Goal: Transaction & Acquisition: Purchase product/service

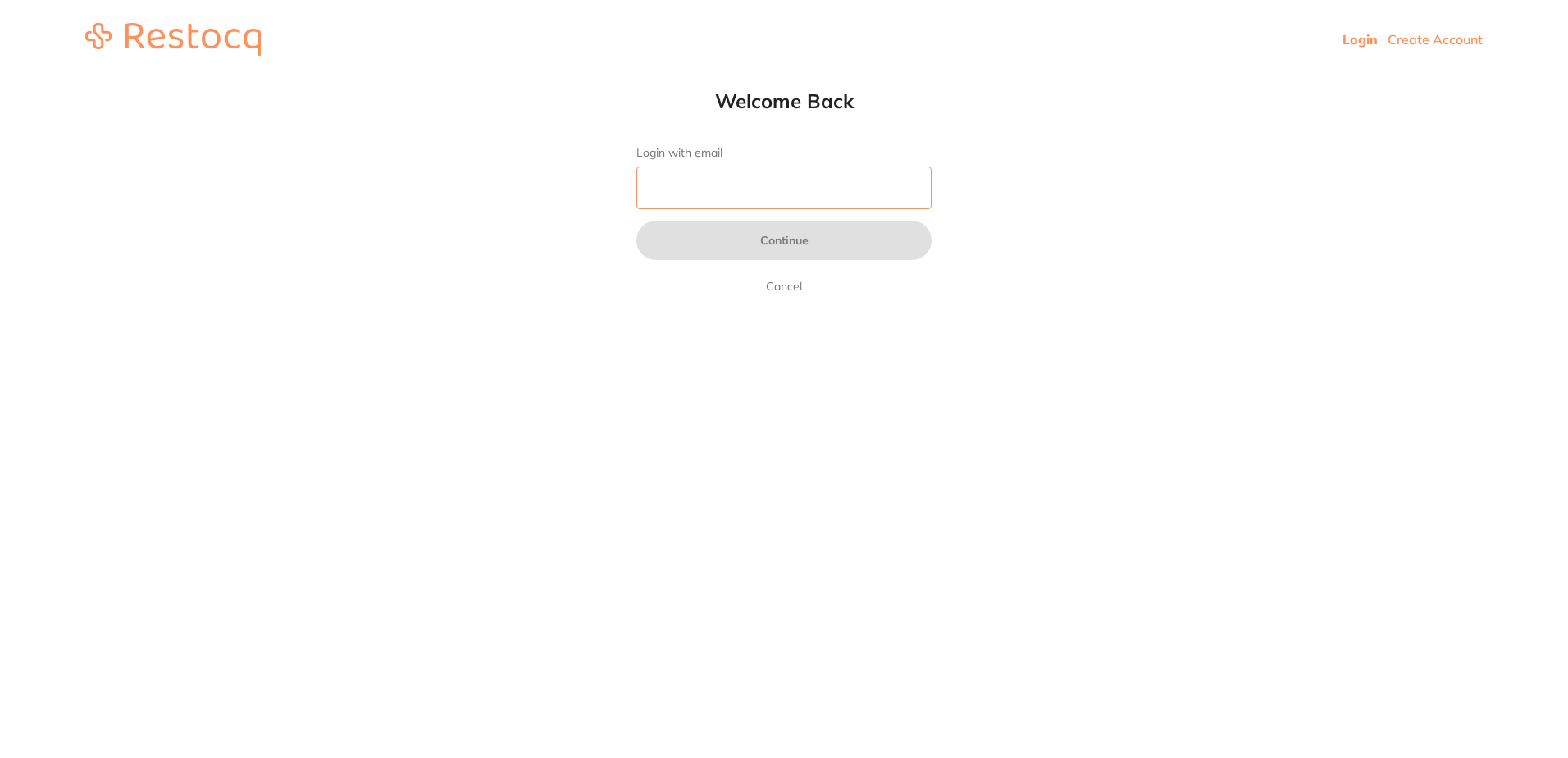
click at [694, 188] on input "Login with email" at bounding box center [784, 187] width 295 height 43
type input "[EMAIL_ADDRESS][DOMAIN_NAME]"
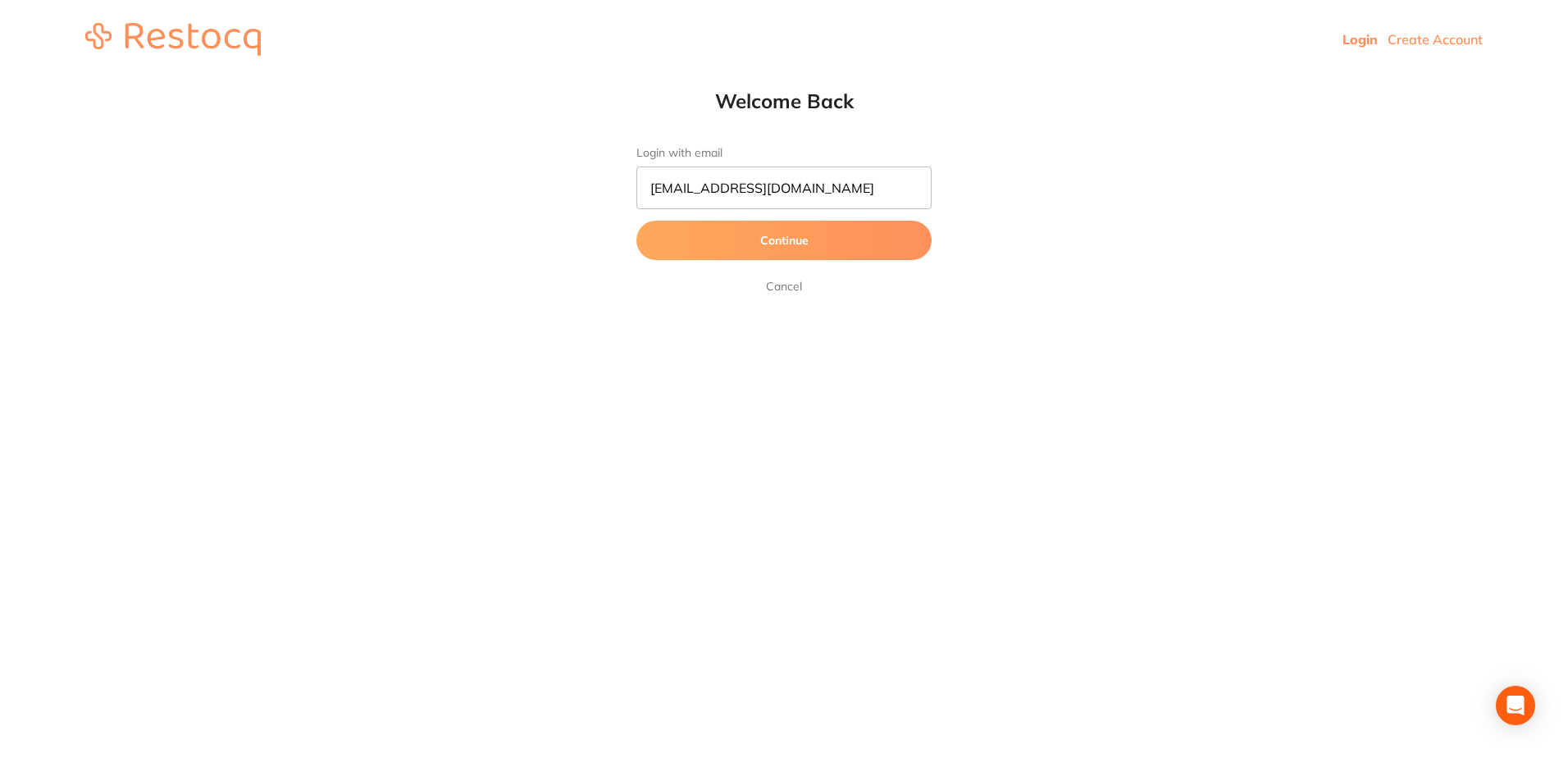
click at [667, 243] on button "Continue" at bounding box center [784, 240] width 295 height 40
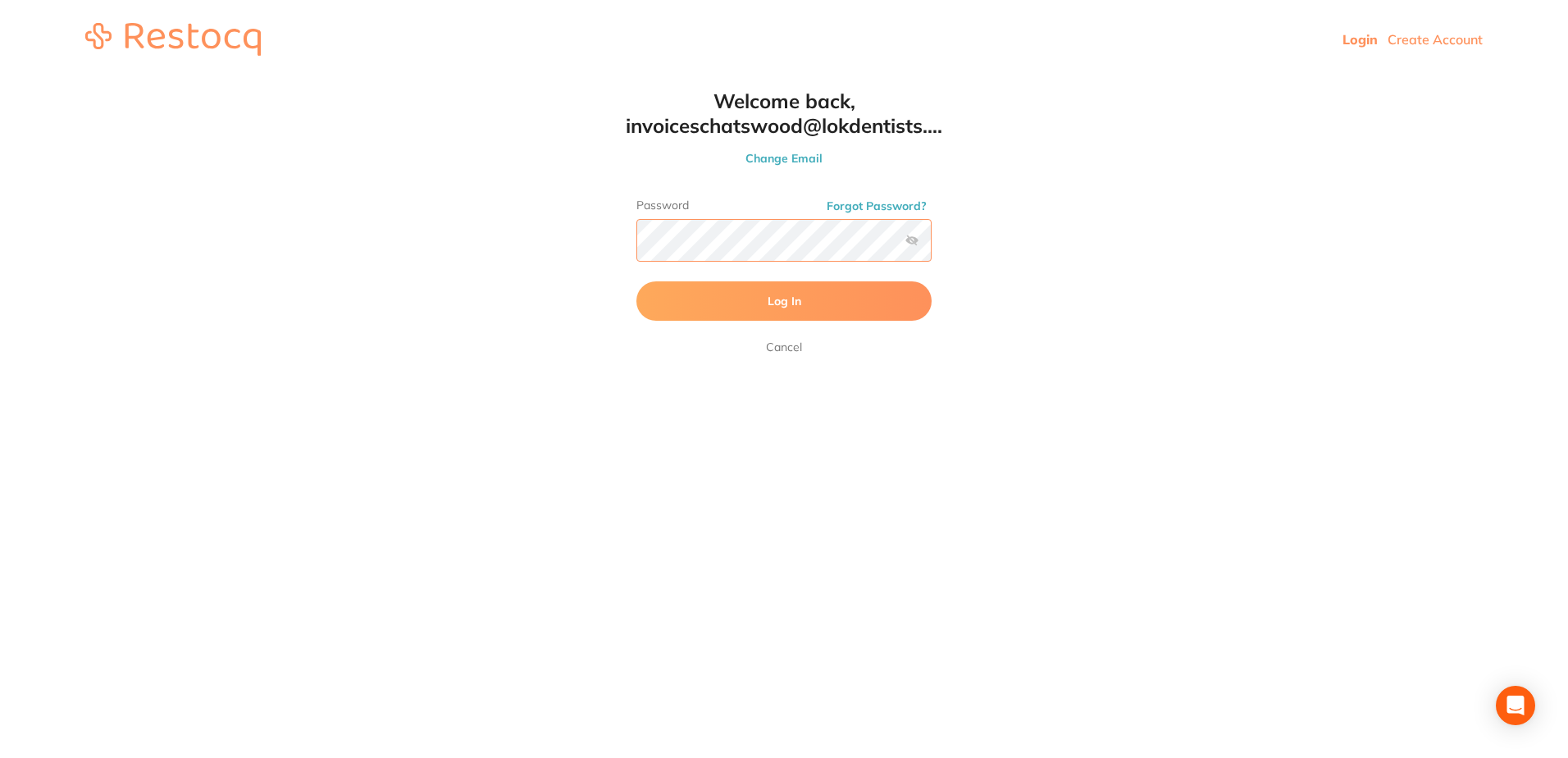
click at [637, 281] on button "Log In" at bounding box center [784, 301] width 295 height 40
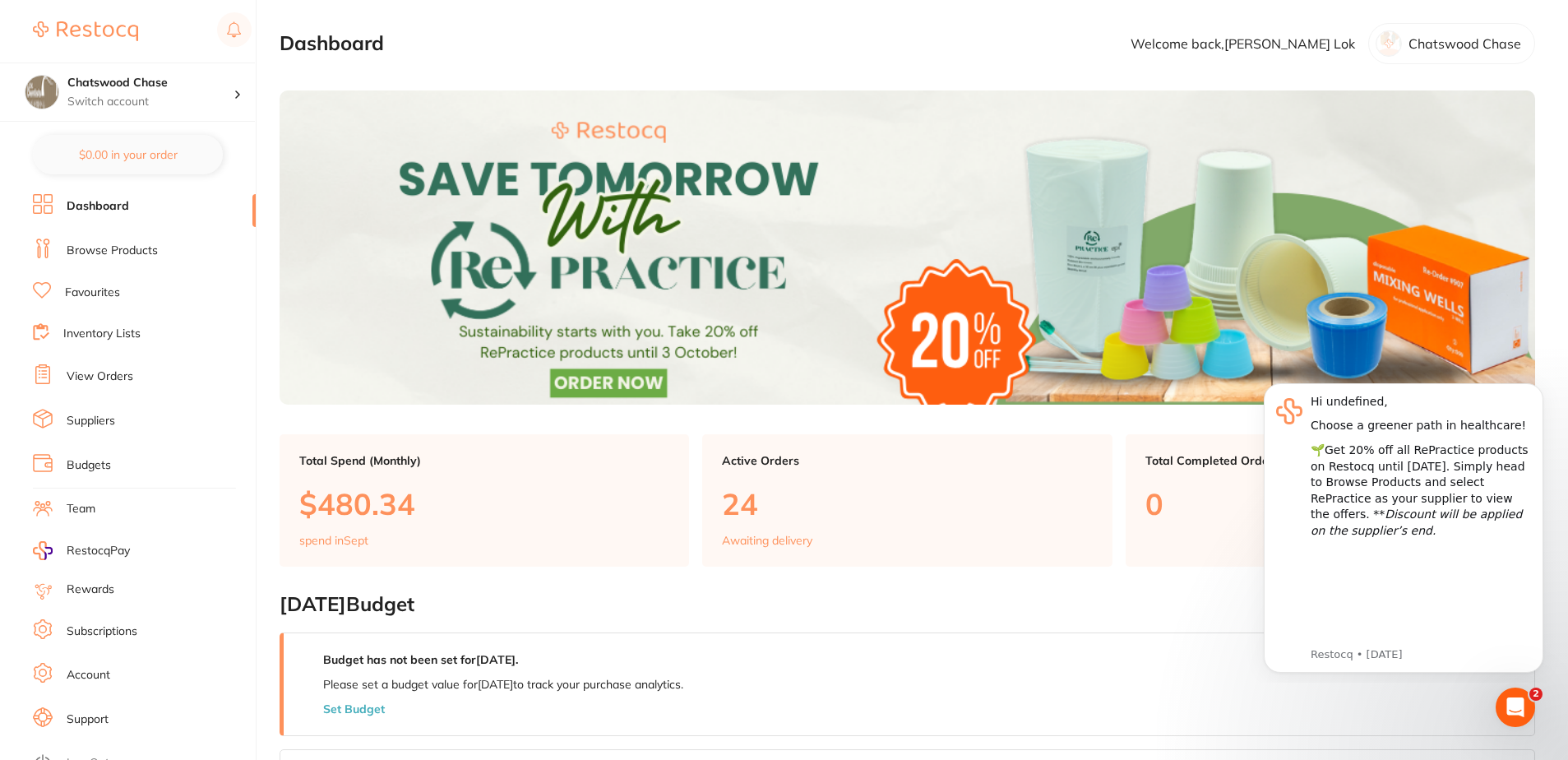
click at [137, 207] on li "Dashboard" at bounding box center [144, 207] width 223 height 25
click at [127, 206] on link "Dashboard" at bounding box center [98, 206] width 63 height 16
click at [131, 249] on link "Browse Products" at bounding box center [112, 250] width 91 height 16
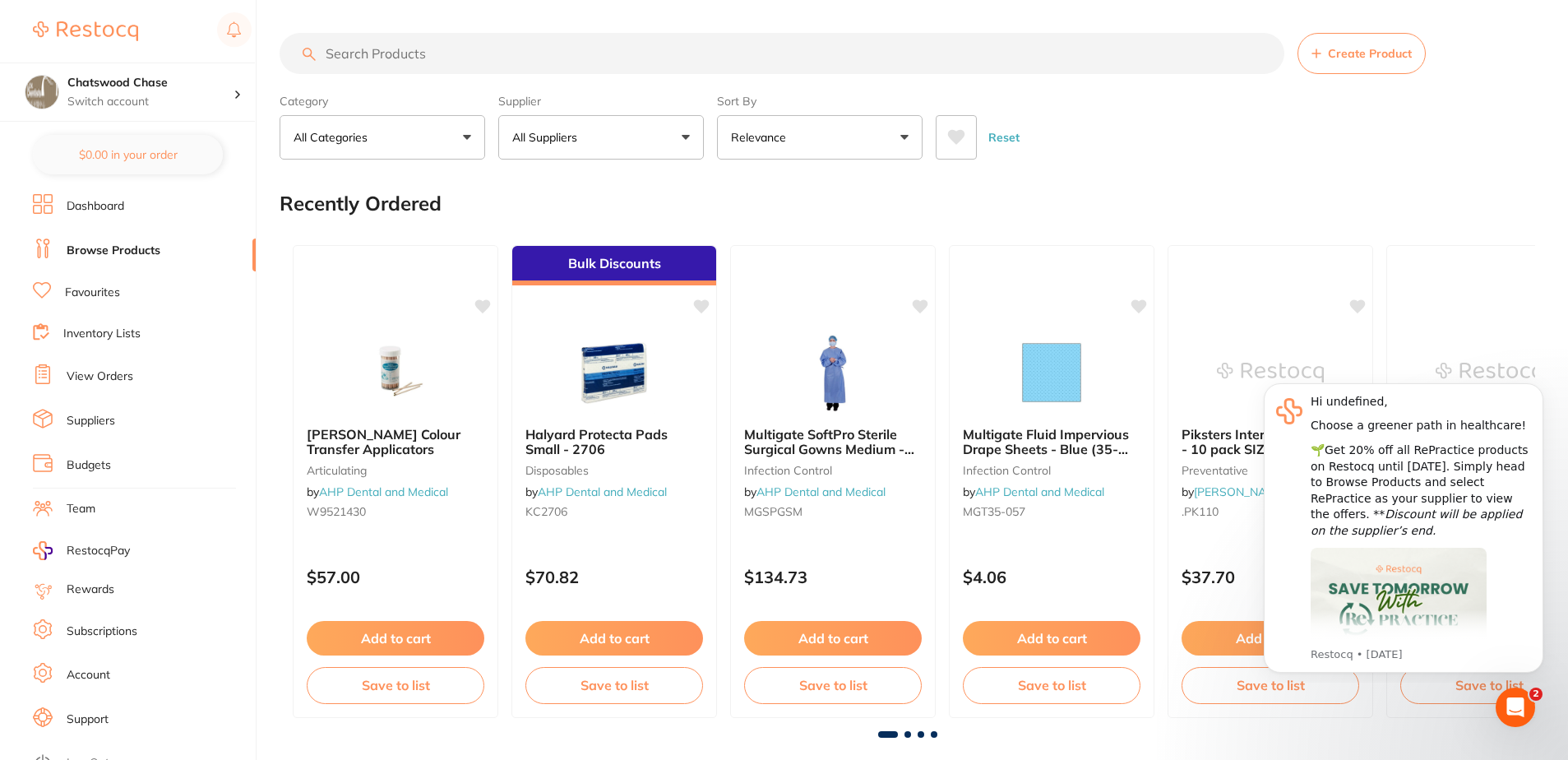
click at [653, 139] on button "All Suppliers" at bounding box center [600, 137] width 206 height 45
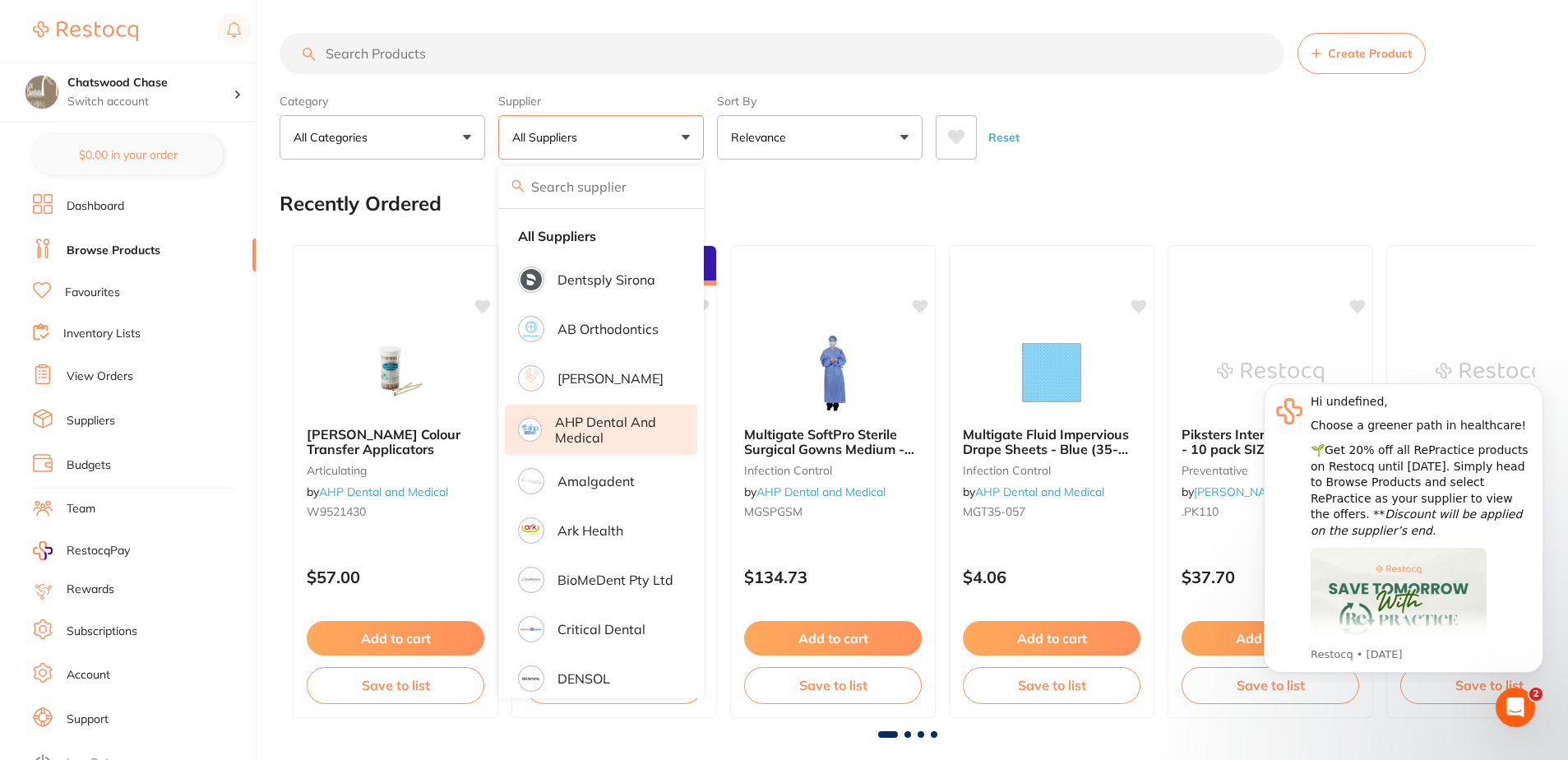
click at [642, 421] on p "AHP Dental and Medical" at bounding box center [615, 430] width 120 height 30
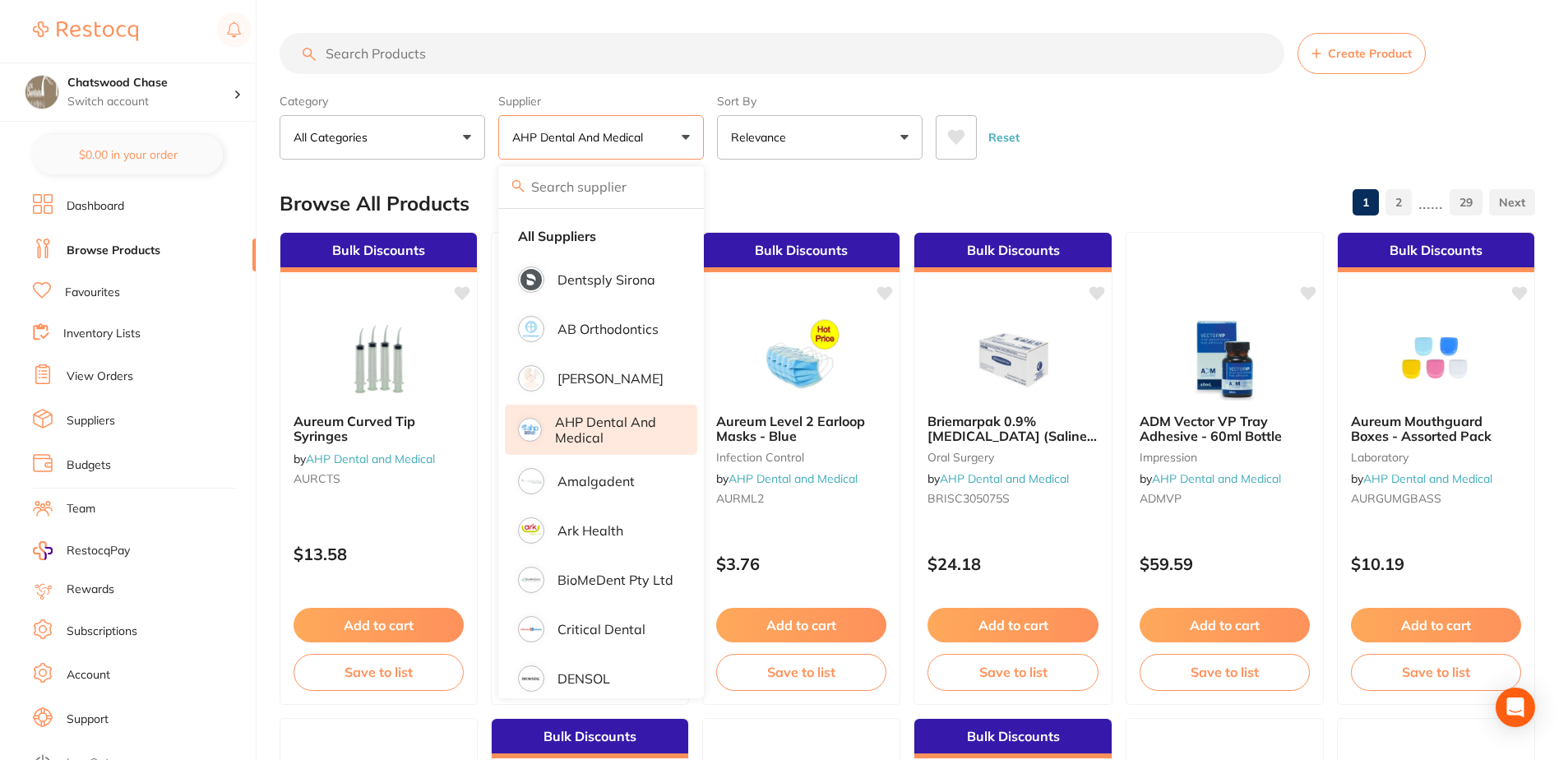
click at [398, 56] on input "search" at bounding box center [782, 53] width 1005 height 41
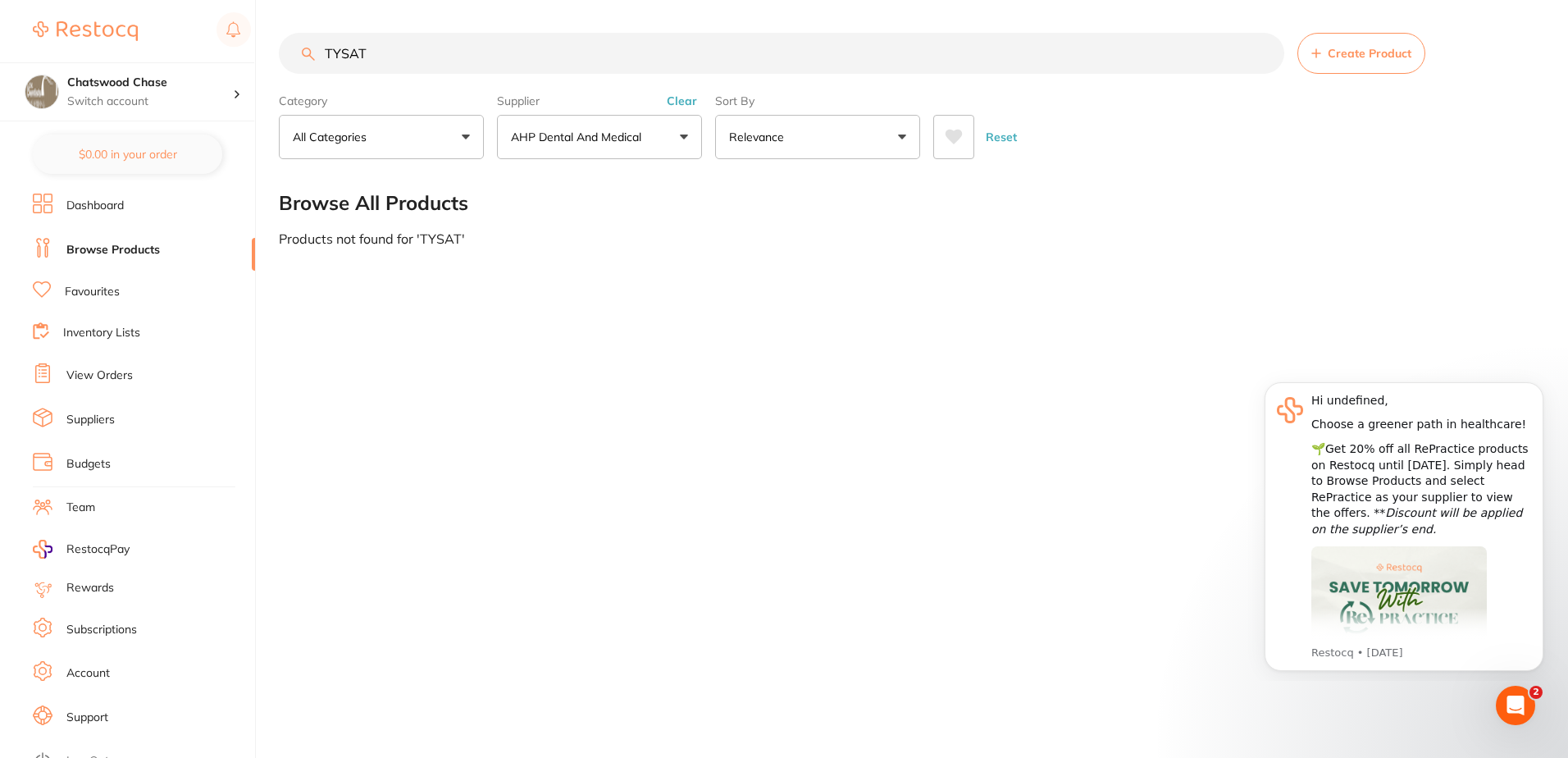
click at [417, 64] on input "TYSAT" at bounding box center [782, 53] width 1006 height 41
type input "T"
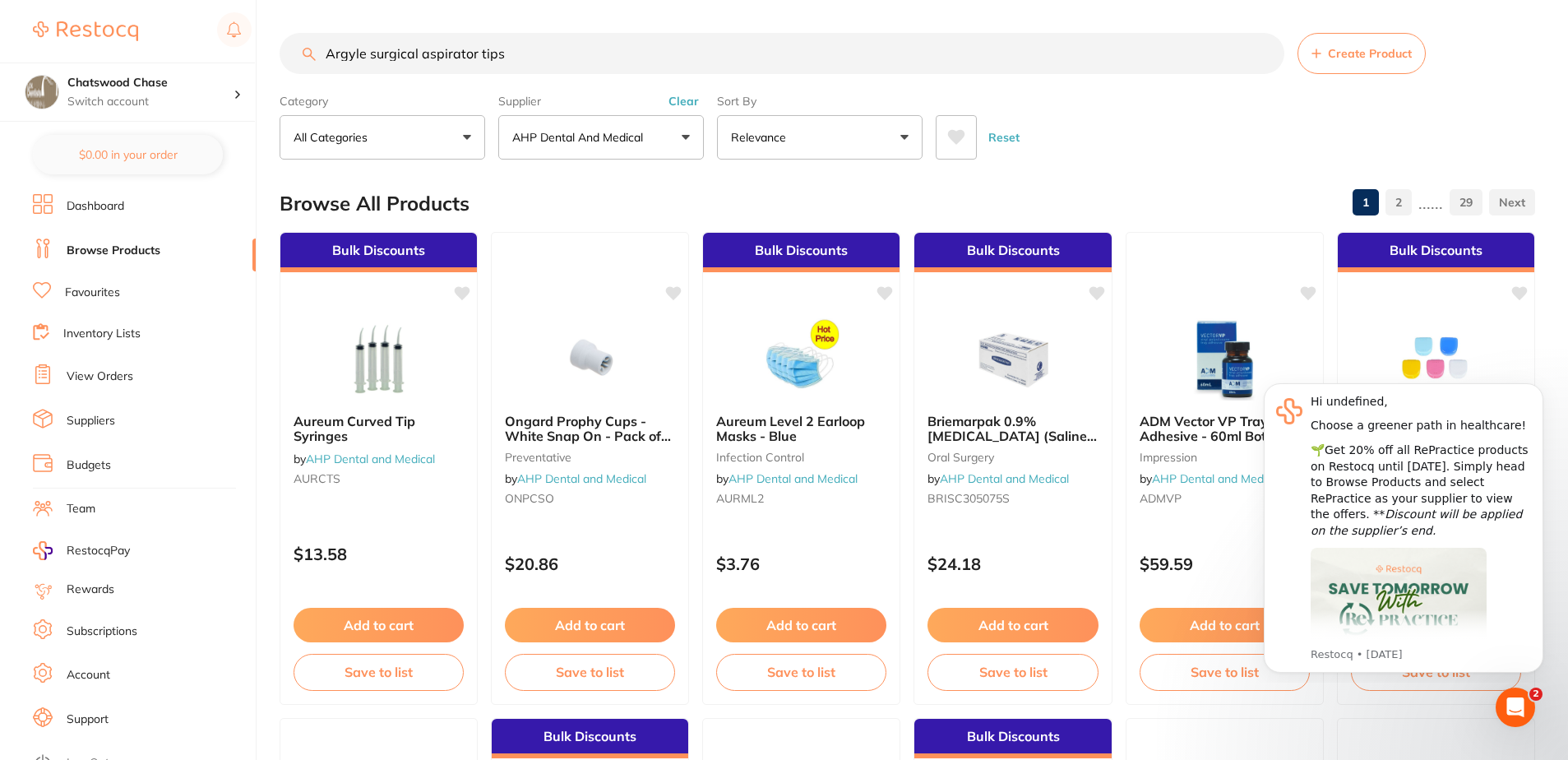
type input "Argyle surgical aspirator tips"
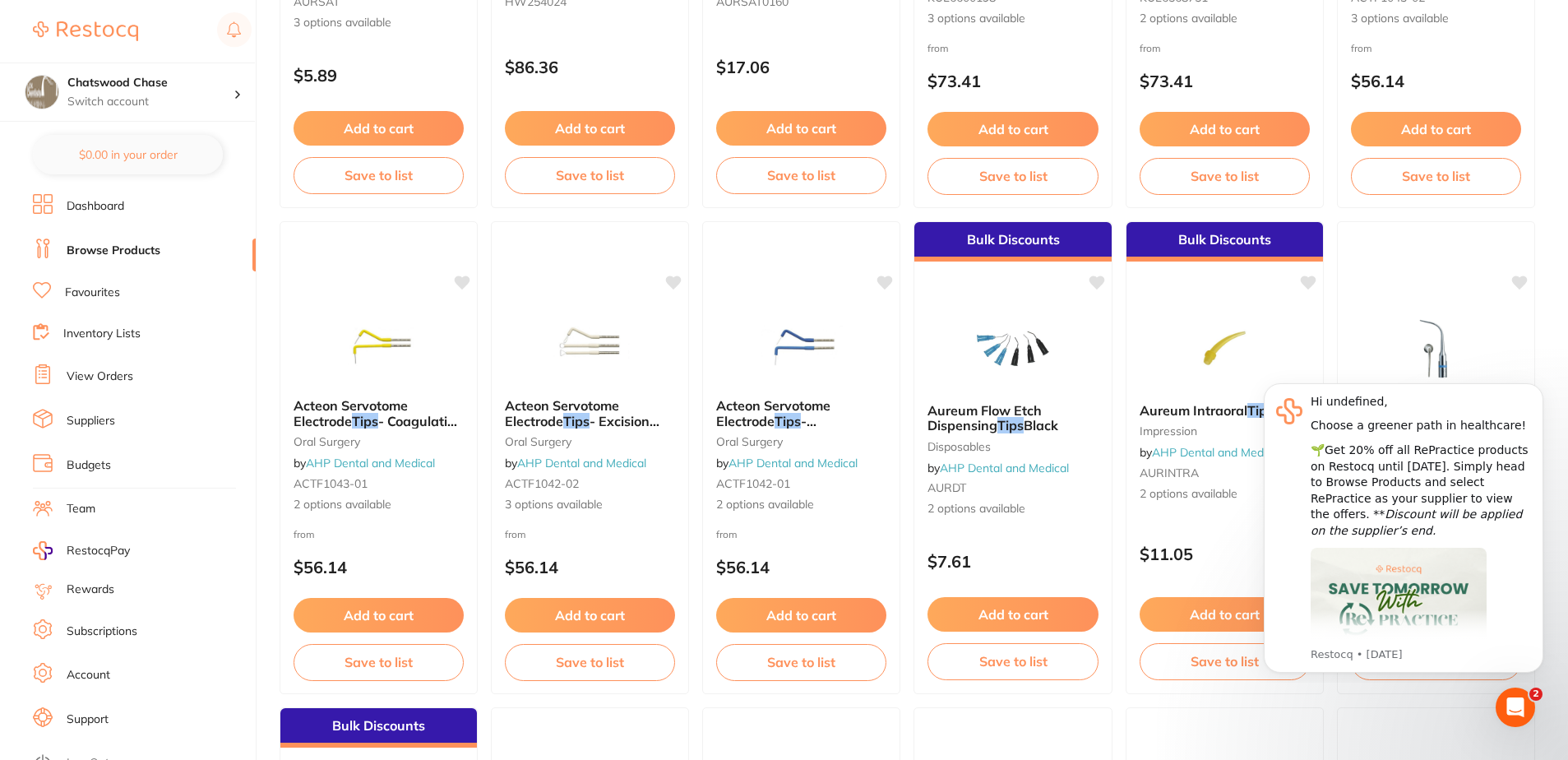
scroll to position [493, 0]
